Goal: Information Seeking & Learning: Check status

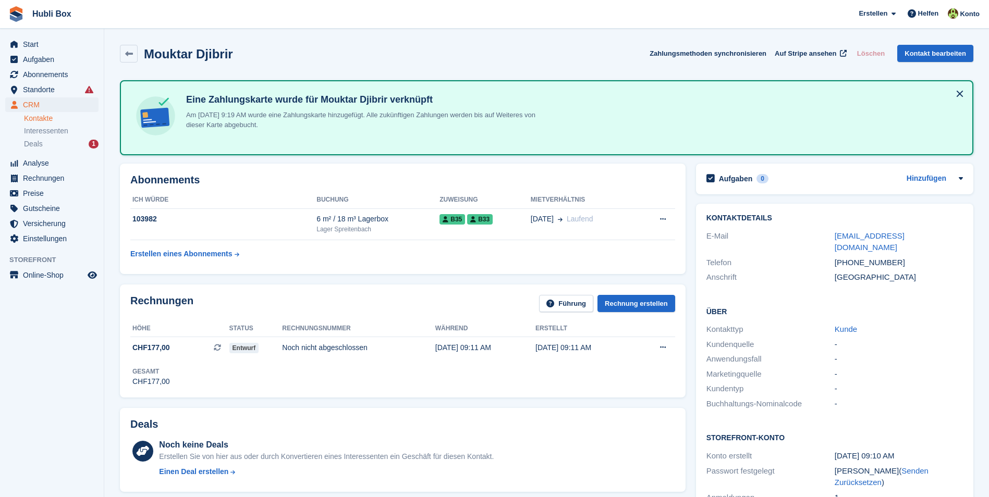
click at [53, 324] on aside "Start Aufgaben Abonnements Abonnements Abonnements Preiserhöhungen NEU Preiserh…" at bounding box center [52, 251] width 104 height 445
drag, startPoint x: 242, startPoint y: 59, endPoint x: 138, endPoint y: 63, distance: 103.8
click at [138, 63] on div "Mouktar Djibrir Zahlungsmethoden synchronisieren Auf Stripe ansehen Löschen Kon…" at bounding box center [546, 56] width 863 height 32
click at [328, 54] on div "Mouktar Djibrir Zahlungsmethoden synchronisieren Auf Stripe ansehen Löschen Kon…" at bounding box center [546, 54] width 853 height 18
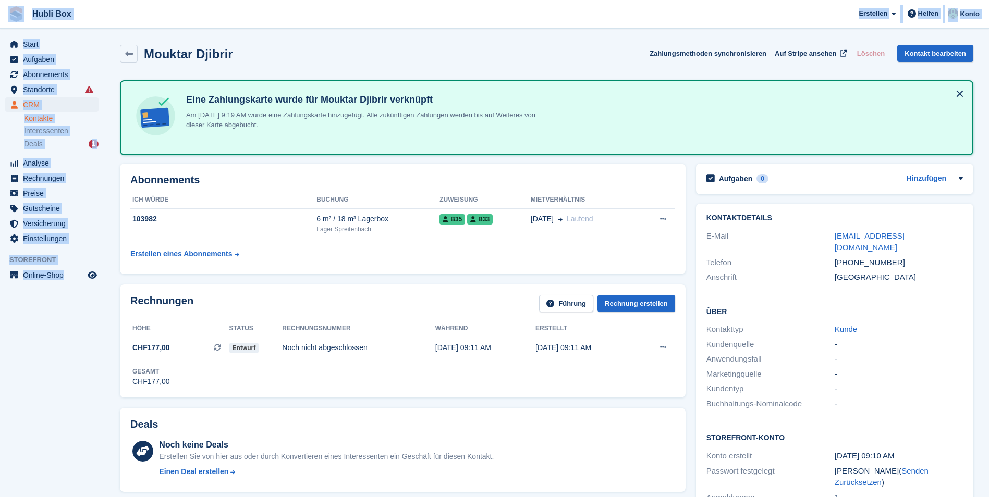
drag, startPoint x: 100, startPoint y: 284, endPoint x: 7, endPoint y: 18, distance: 281.7
click at [7, 18] on div "Hubli Box Erstellen Abonnement Rechnung Kontakt Deal Rabatt Seite Helfen Chat-S…" at bounding box center [494, 479] width 989 height 958
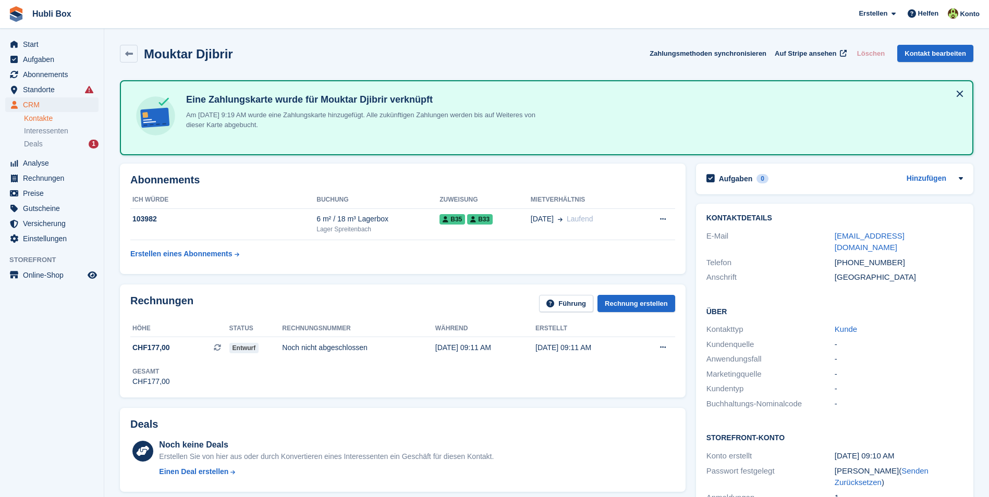
click at [288, 60] on div "Mouktar Djibrir Zahlungsmethoden synchronisieren Auf Stripe ansehen Löschen Kon…" at bounding box center [546, 54] width 853 height 18
click at [265, 57] on div "Mouktar Djibrir Zahlungsmethoden synchronisieren Auf Stripe ansehen Löschen Kon…" at bounding box center [546, 54] width 853 height 18
click at [263, 54] on div "Mouktar Djibrir Zahlungsmethoden synchronisieren Auf Stripe ansehen Löschen Kon…" at bounding box center [546, 54] width 853 height 18
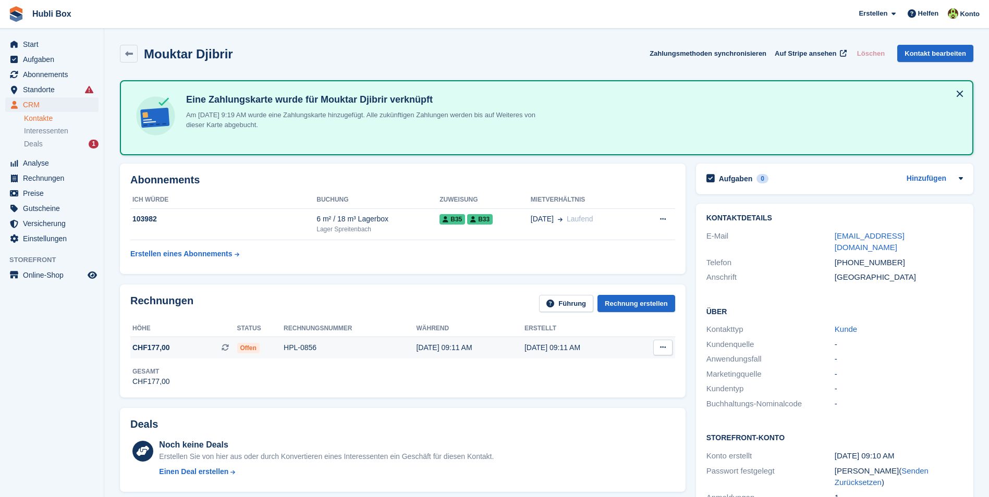
click at [314, 346] on div "HPL-0856" at bounding box center [349, 347] width 132 height 11
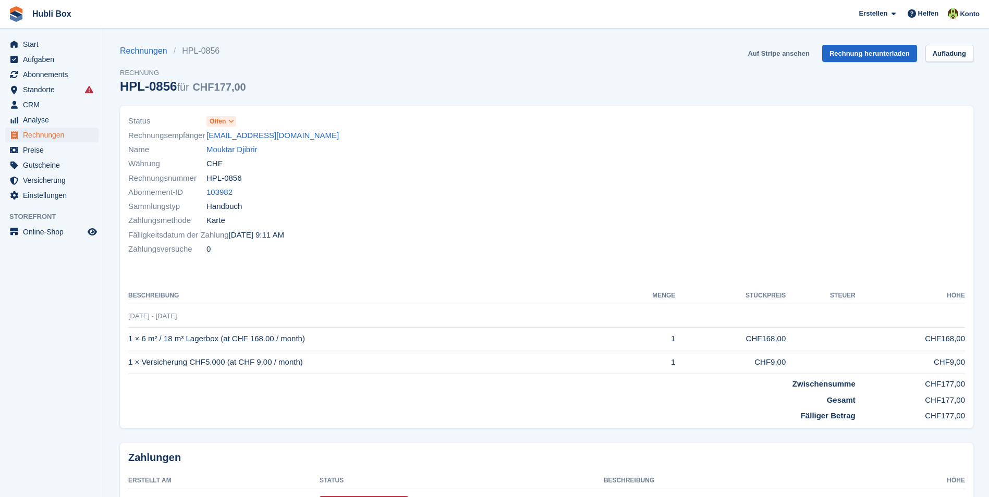
click at [784, 56] on link "Auf Stripe ansehen" at bounding box center [778, 53] width 70 height 17
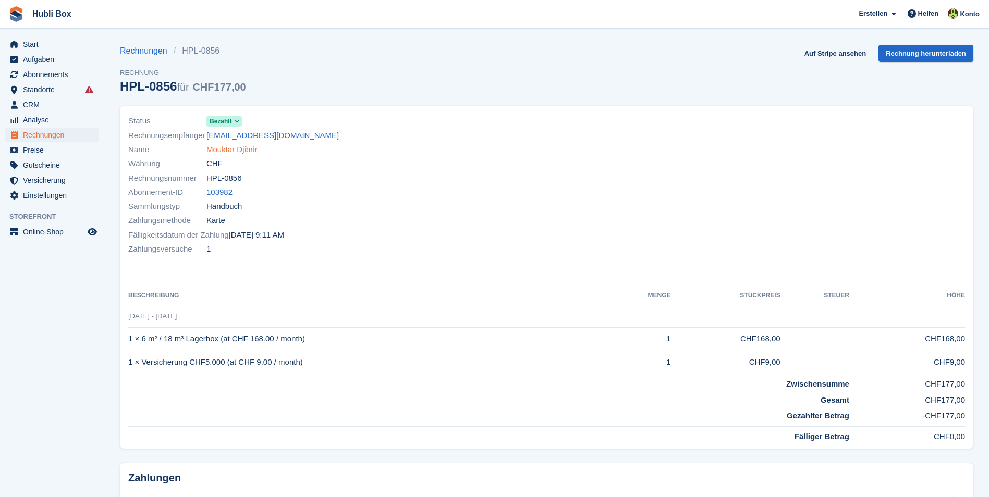
click at [242, 150] on link "Mouktar Djibrir" at bounding box center [231, 150] width 51 height 12
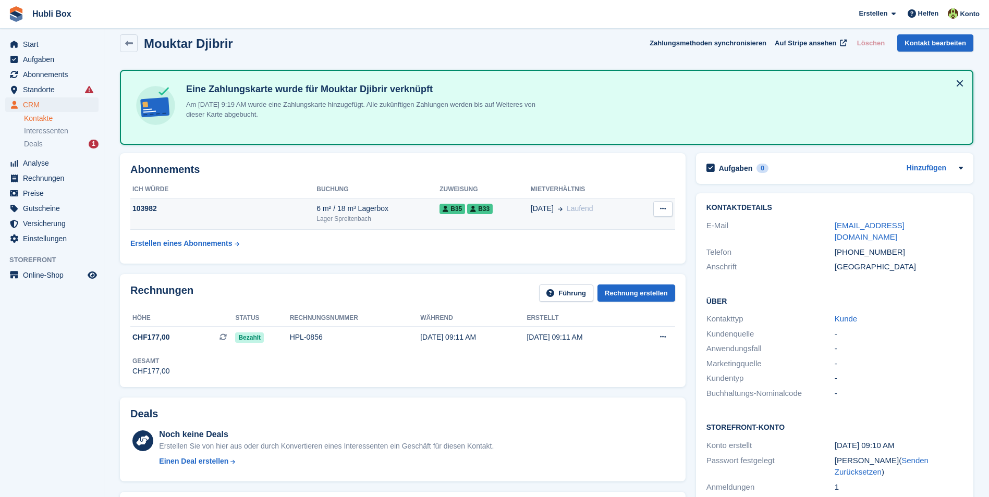
scroll to position [10, 0]
click at [197, 219] on td "103982" at bounding box center [223, 215] width 186 height 32
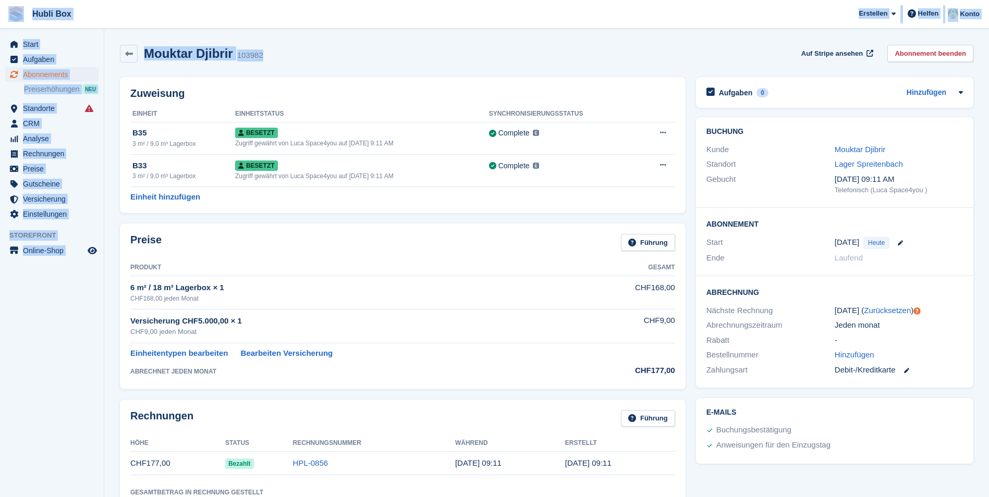
drag, startPoint x: 280, startPoint y: 52, endPoint x: 5, endPoint y: 21, distance: 276.9
click at [5, 21] on div "Hubli Box [GEOGRAPHIC_DATA] Abonnement Rechnung Kontakt Deal [GEOGRAPHIC_DATA] …" at bounding box center [494, 493] width 989 height 986
click at [311, 52] on div "Mouktar Djibrir 103982 Auf Stripe ansehen Abonnement beenden" at bounding box center [546, 54] width 853 height 18
drag, startPoint x: 276, startPoint y: 59, endPoint x: 2, endPoint y: 18, distance: 277.6
click at [2, 18] on div "Hubli Box [GEOGRAPHIC_DATA] Abonnement Rechnung Kontakt Deal [GEOGRAPHIC_DATA] …" at bounding box center [494, 493] width 989 height 986
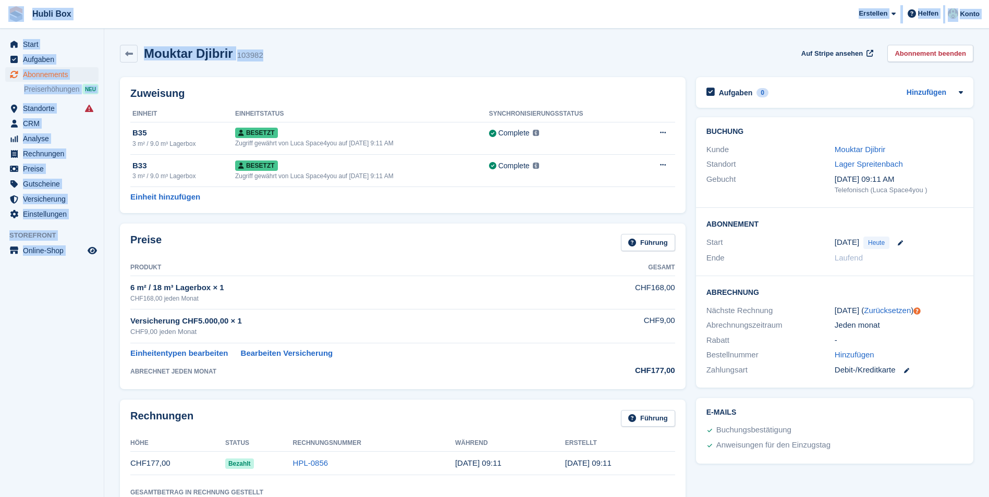
click at [160, 26] on span "Hubli Box [GEOGRAPHIC_DATA] Abonnement Rechnung Kontakt Deal [GEOGRAPHIC_DATA] …" at bounding box center [494, 14] width 989 height 28
drag, startPoint x: 268, startPoint y: 54, endPoint x: 7, endPoint y: 9, distance: 265.3
click at [7, 9] on div "Hubli Box [GEOGRAPHIC_DATA] Abonnement Rechnung Kontakt Deal [GEOGRAPHIC_DATA] …" at bounding box center [494, 493] width 989 height 986
click at [190, 30] on section "Mouktar Djibrir 103982 Auf Stripe ansehen Abonnement beenden Zuweisung Einheit …" at bounding box center [546, 493] width 884 height 986
drag, startPoint x: 316, startPoint y: 57, endPoint x: 12, endPoint y: 13, distance: 307.1
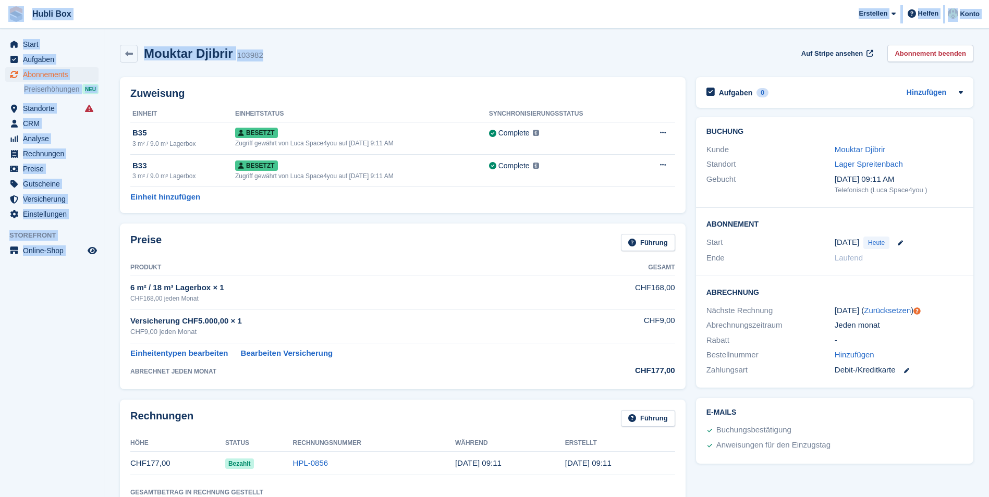
click at [12, 13] on div "Hubli Box [GEOGRAPHIC_DATA] Abonnement Rechnung Kontakt Deal [GEOGRAPHIC_DATA] …" at bounding box center [494, 493] width 989 height 986
click at [158, 18] on span "Hubli Box [GEOGRAPHIC_DATA] Abonnement Rechnung Kontakt Deal [GEOGRAPHIC_DATA] …" at bounding box center [494, 14] width 989 height 28
drag, startPoint x: 270, startPoint y: 56, endPoint x: 8, endPoint y: 10, distance: 265.5
click at [8, 10] on div "Hubli Box [GEOGRAPHIC_DATA] Abonnement Rechnung Kontakt Deal [GEOGRAPHIC_DATA] …" at bounding box center [494, 493] width 989 height 986
click at [182, 28] on span "Hubli Box [GEOGRAPHIC_DATA] Abonnement Rechnung Kontakt Deal [GEOGRAPHIC_DATA] …" at bounding box center [494, 14] width 989 height 28
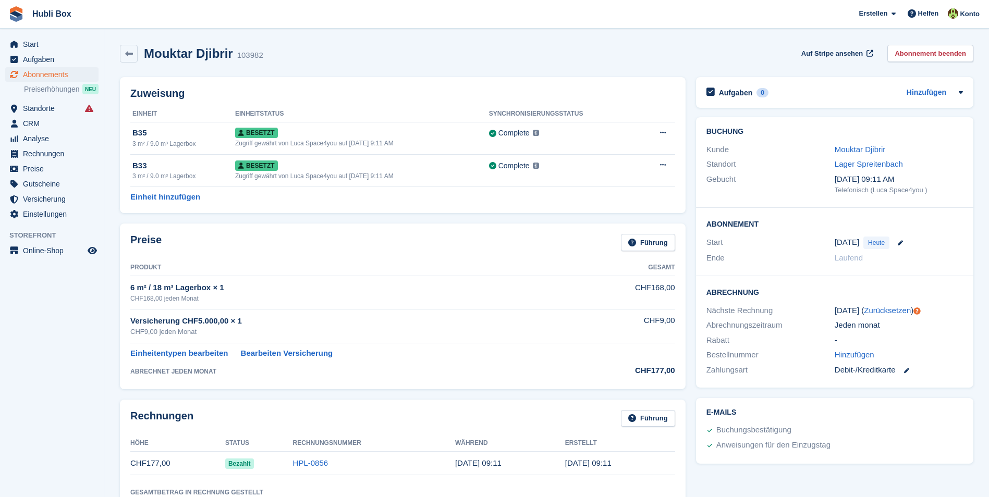
click at [242, 60] on div "103982" at bounding box center [250, 56] width 26 height 12
click at [423, 54] on div "Mouktar Djibrir 103982 Auf Stripe ansehen Abonnement beenden" at bounding box center [546, 54] width 853 height 18
click at [848, 147] on link "Mouktar Djibrir" at bounding box center [859, 149] width 51 height 9
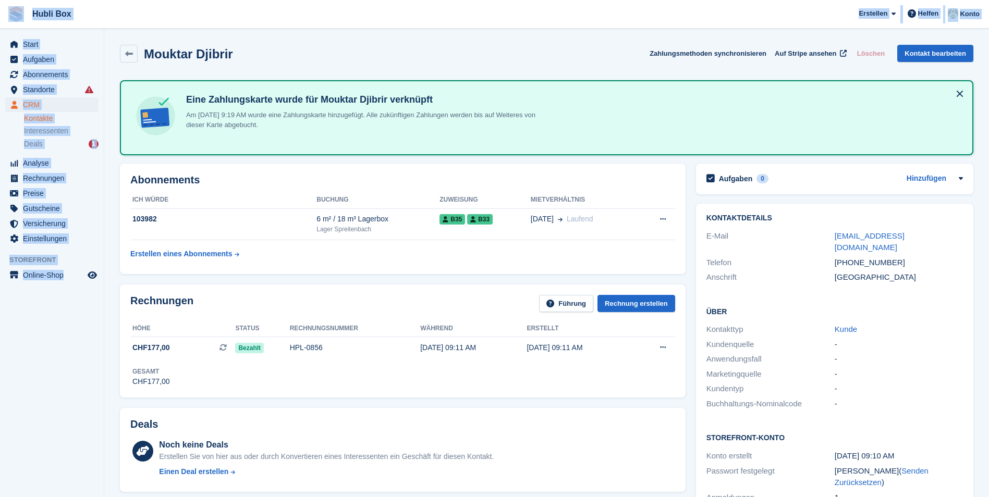
drag, startPoint x: 96, startPoint y: 290, endPoint x: 9, endPoint y: 26, distance: 277.7
click at [9, 26] on div "Hubli Box [GEOGRAPHIC_DATA] Abonnement Rechnung Kontakt Deal [GEOGRAPHIC_DATA] …" at bounding box center [494, 488] width 989 height 977
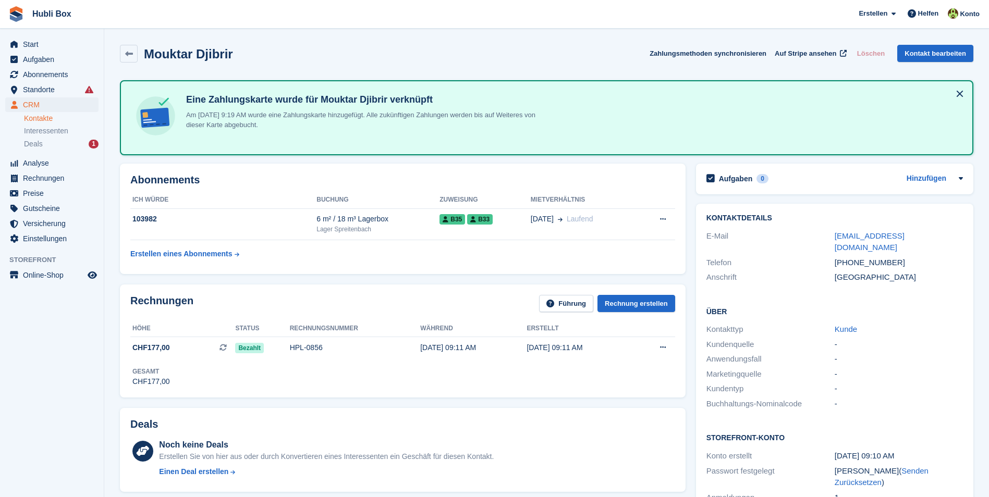
click at [352, 55] on div "Mouktar Djibrir Zahlungsmethoden synchronisieren Auf Stripe ansehen Löschen Kon…" at bounding box center [546, 54] width 853 height 18
click at [185, 55] on h2 "Mouktar Djibrir" at bounding box center [188, 54] width 89 height 14
click at [253, 59] on div "Mouktar Djibrir Zahlungsmethoden synchronisieren Auf Stripe ansehen Löschen Kon…" at bounding box center [546, 54] width 853 height 18
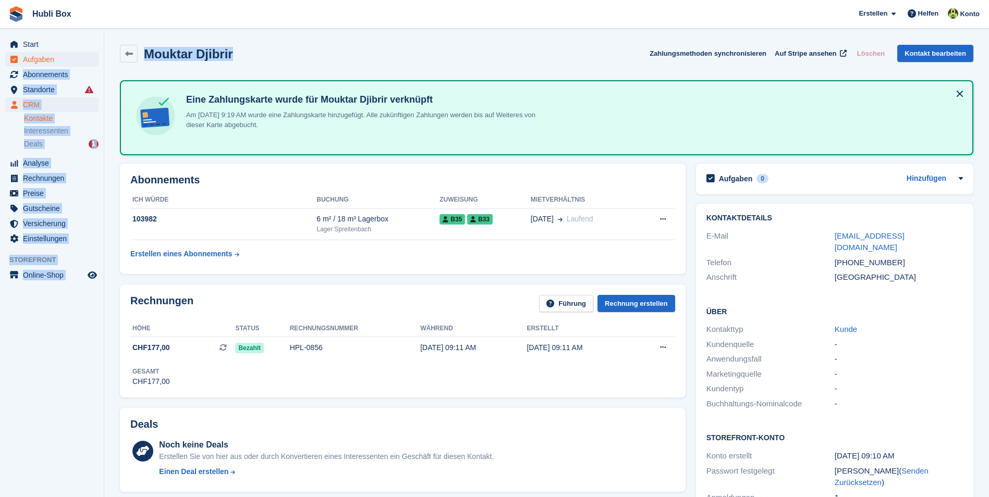
drag, startPoint x: 251, startPoint y: 63, endPoint x: 94, endPoint y: 57, distance: 157.0
click at [94, 57] on div "Start Aufgaben Abonnements Abonnements Abonnements Preiserhöhungen NEU Preiserh…" at bounding box center [494, 488] width 989 height 977
click at [28, 412] on aside "Start Aufgaben Abonnements Abonnements Abonnements Preiserhöhungen NEU Preiserh…" at bounding box center [52, 251] width 104 height 445
